Goal: Transaction & Acquisition: Purchase product/service

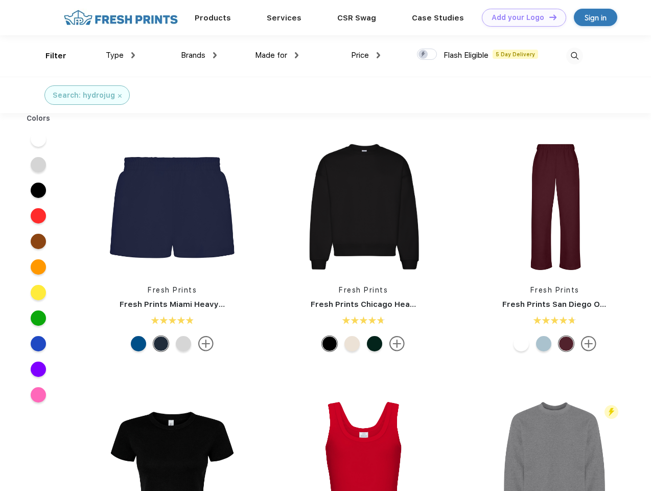
scroll to position [1, 0]
click at [520, 17] on link "Add your Logo Design Tool" at bounding box center [524, 18] width 84 height 18
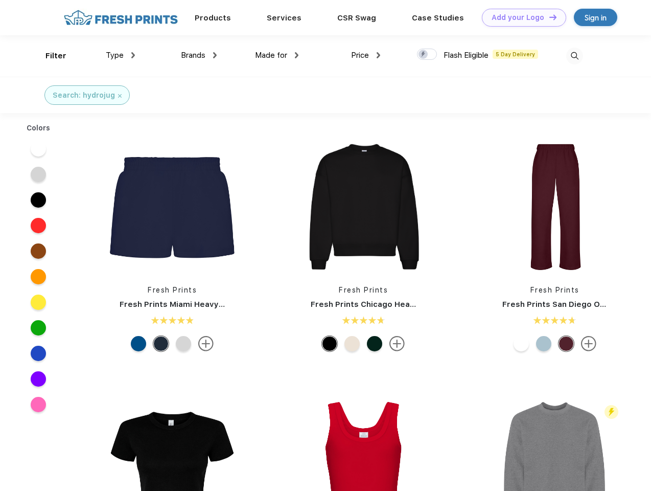
click at [0, 0] on div "Design Tool" at bounding box center [0, 0] width 0 height 0
click at [548, 17] on link "Add your Logo Design Tool" at bounding box center [524, 18] width 84 height 18
click at [49, 56] on div "Filter" at bounding box center [55, 56] width 21 height 12
click at [121, 55] on span "Type" at bounding box center [115, 55] width 18 height 9
click at [199, 55] on span "Brands" at bounding box center [193, 55] width 25 height 9
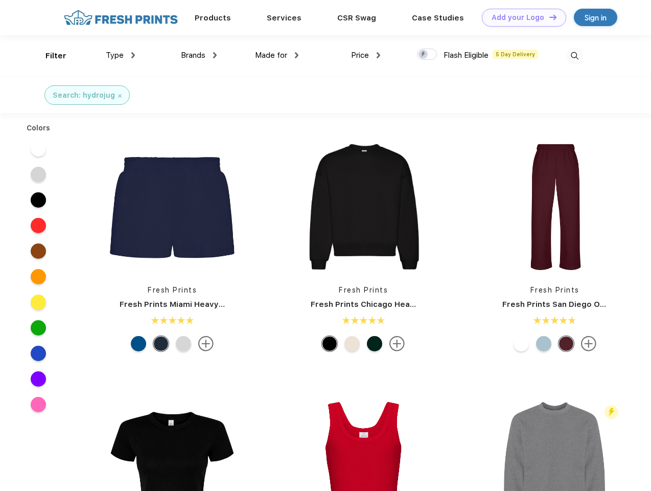
click at [277, 55] on span "Made for" at bounding box center [271, 55] width 32 height 9
click at [366, 55] on span "Price" at bounding box center [360, 55] width 18 height 9
click at [427, 55] on div at bounding box center [427, 54] width 20 height 11
click at [424, 55] on input "checkbox" at bounding box center [420, 51] width 7 height 7
click at [574, 56] on img at bounding box center [574, 56] width 17 height 17
